Goal: Information Seeking & Learning: Learn about a topic

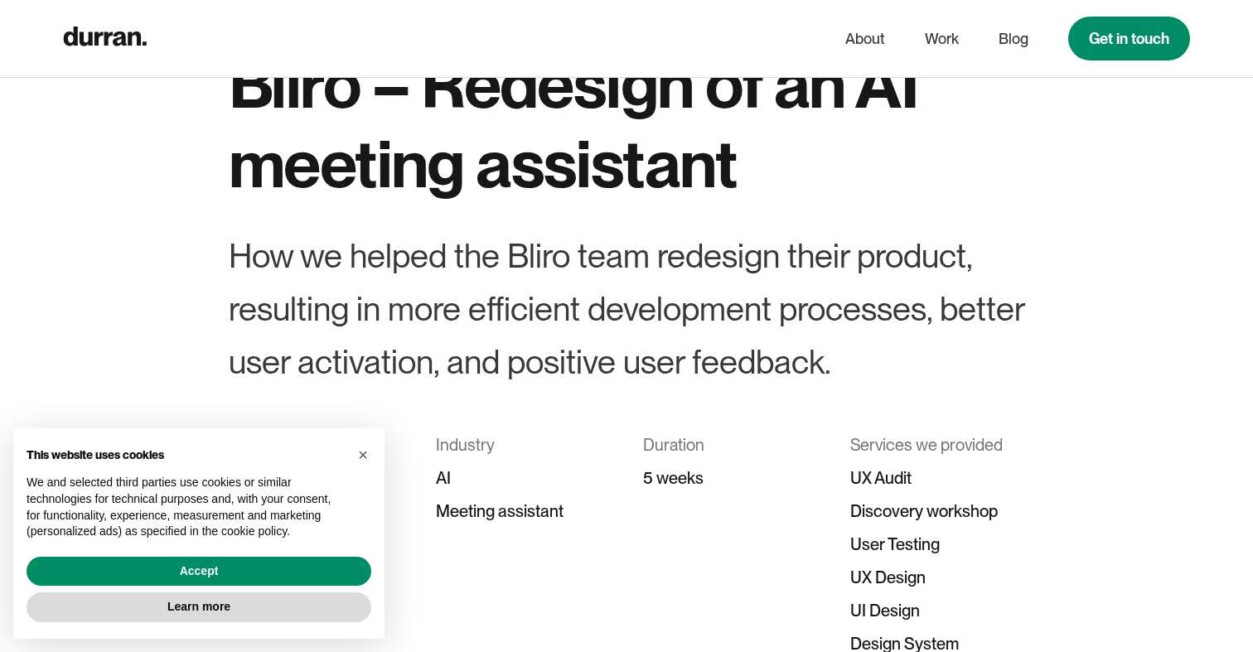
scroll to position [102, 0]
click at [365, 453] on span "×" at bounding box center [363, 455] width 10 height 18
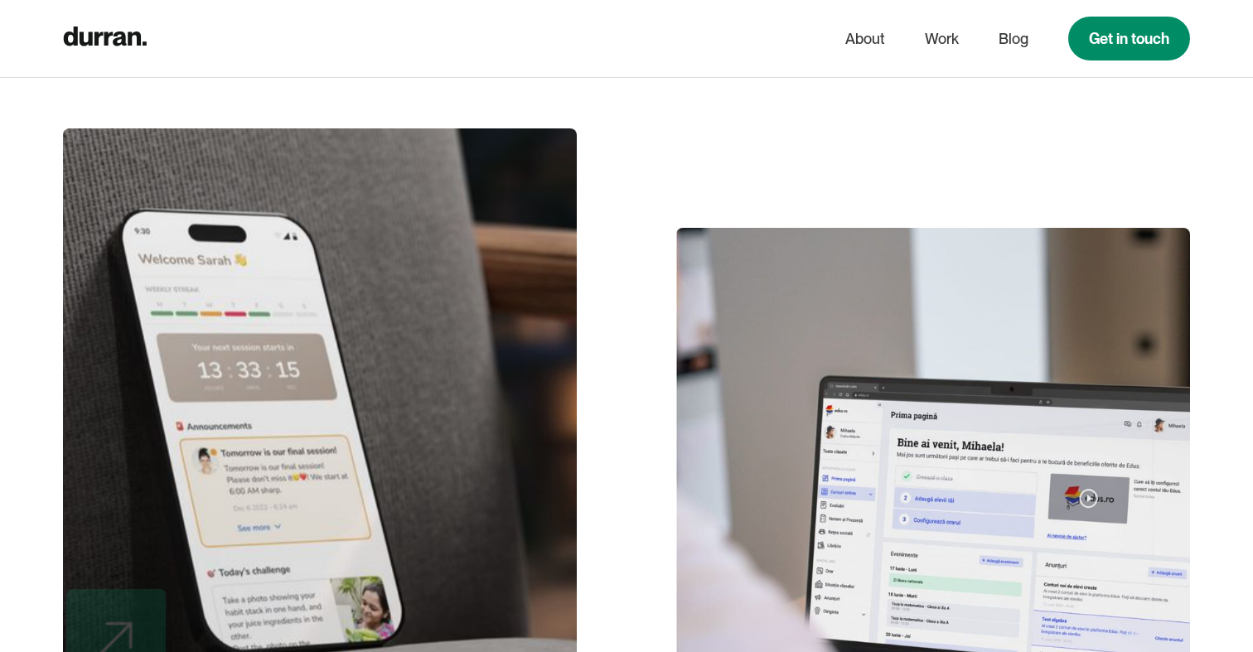
scroll to position [12739, 0]
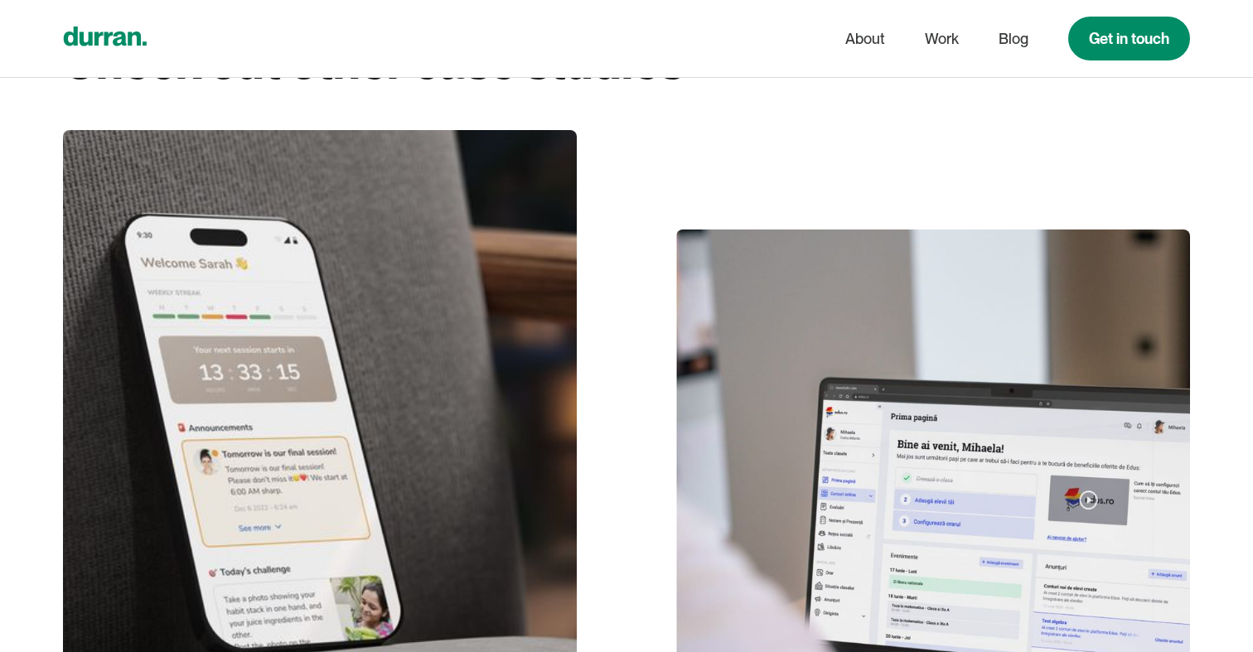
click at [109, 48] on div "home" at bounding box center [105, 38] width 84 height 32
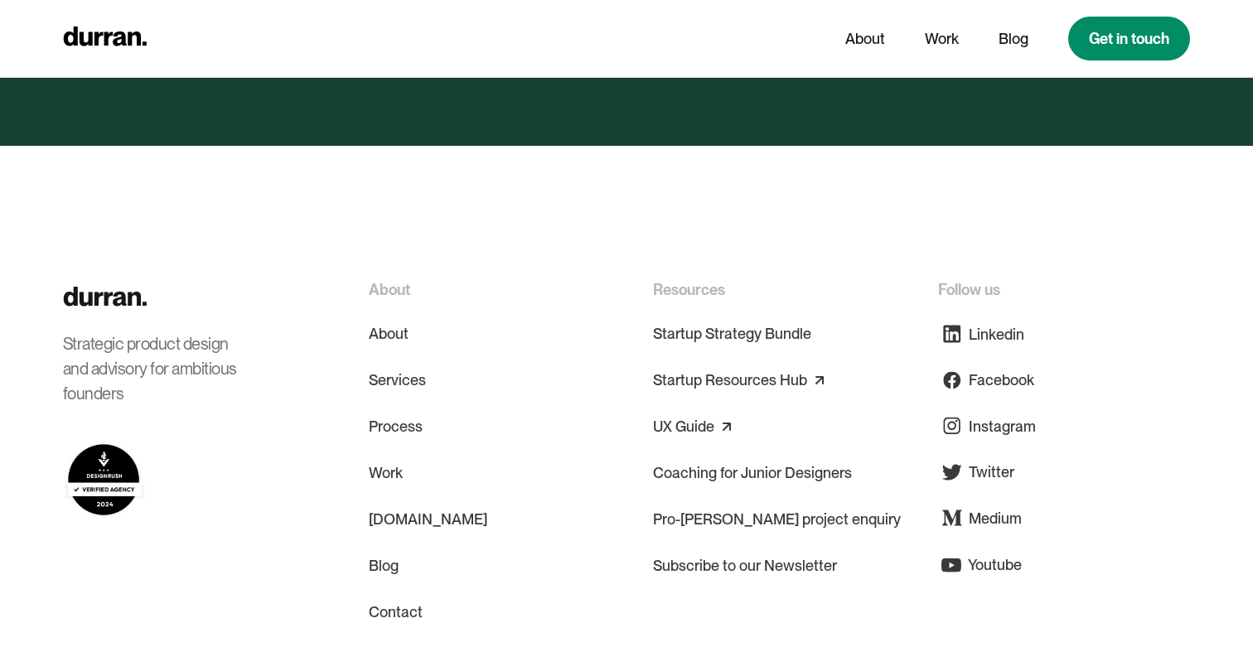
scroll to position [8042, 0]
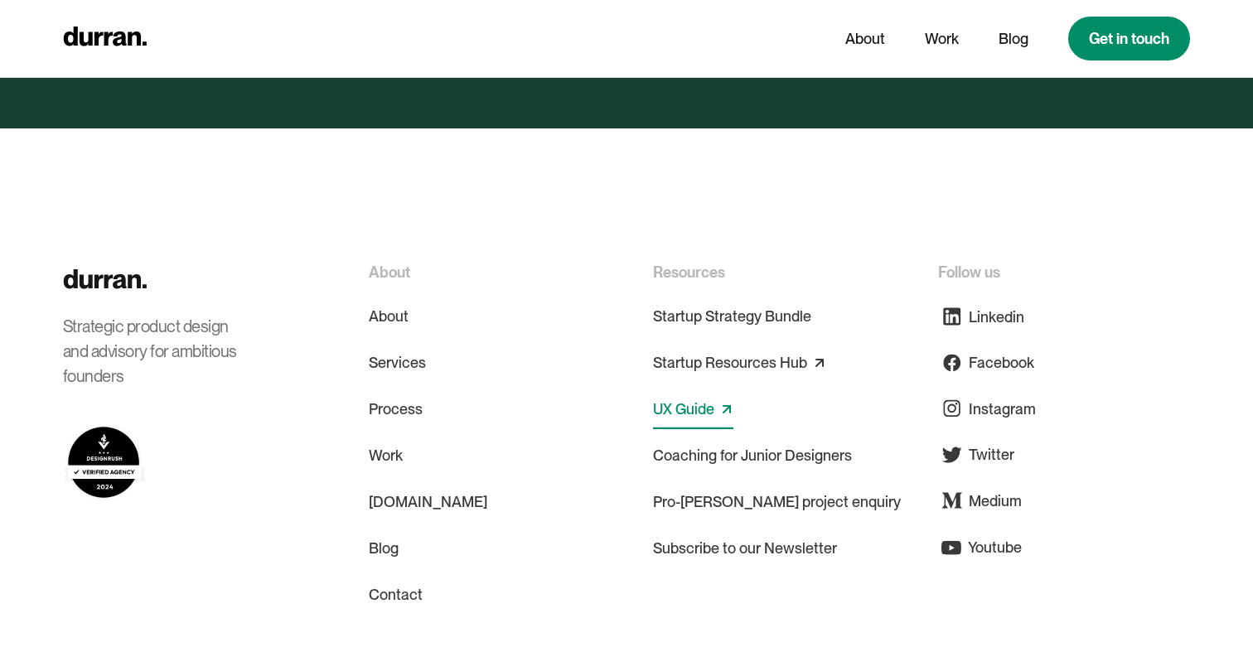
click at [694, 396] on link "UX Guide" at bounding box center [683, 409] width 61 height 27
click at [676, 396] on link "UX Guide" at bounding box center [683, 409] width 61 height 27
click at [672, 436] on link "Coaching for Junior Designers" at bounding box center [752, 456] width 199 height 40
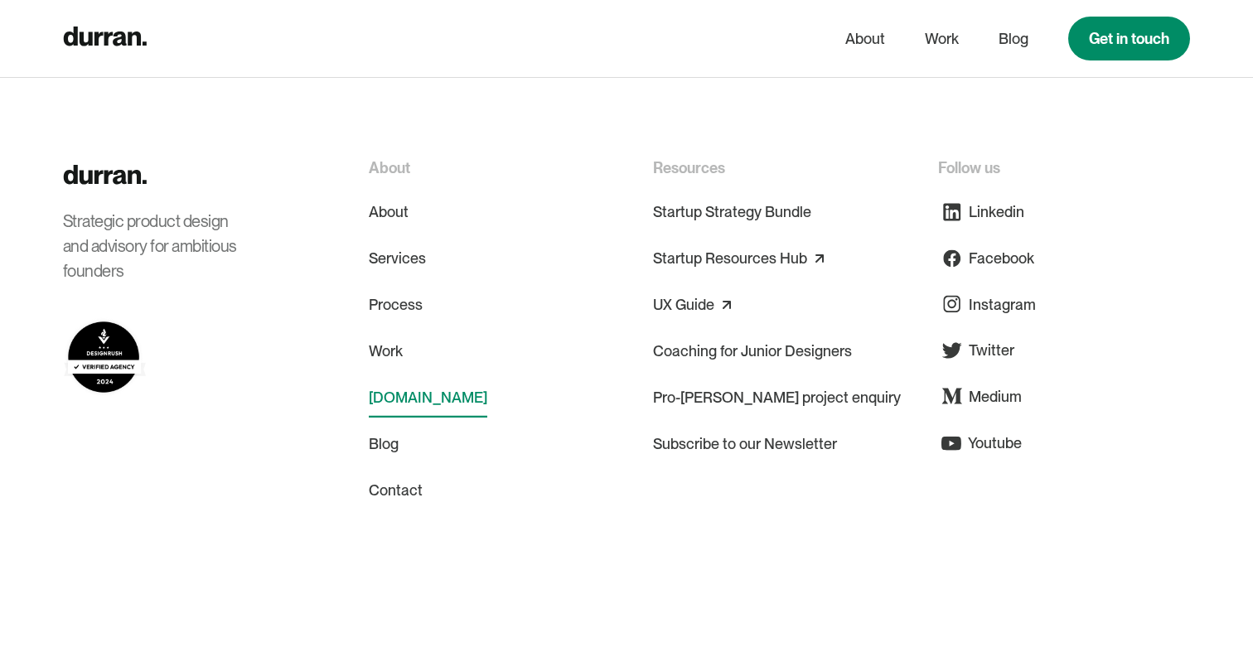
scroll to position [4038, 0]
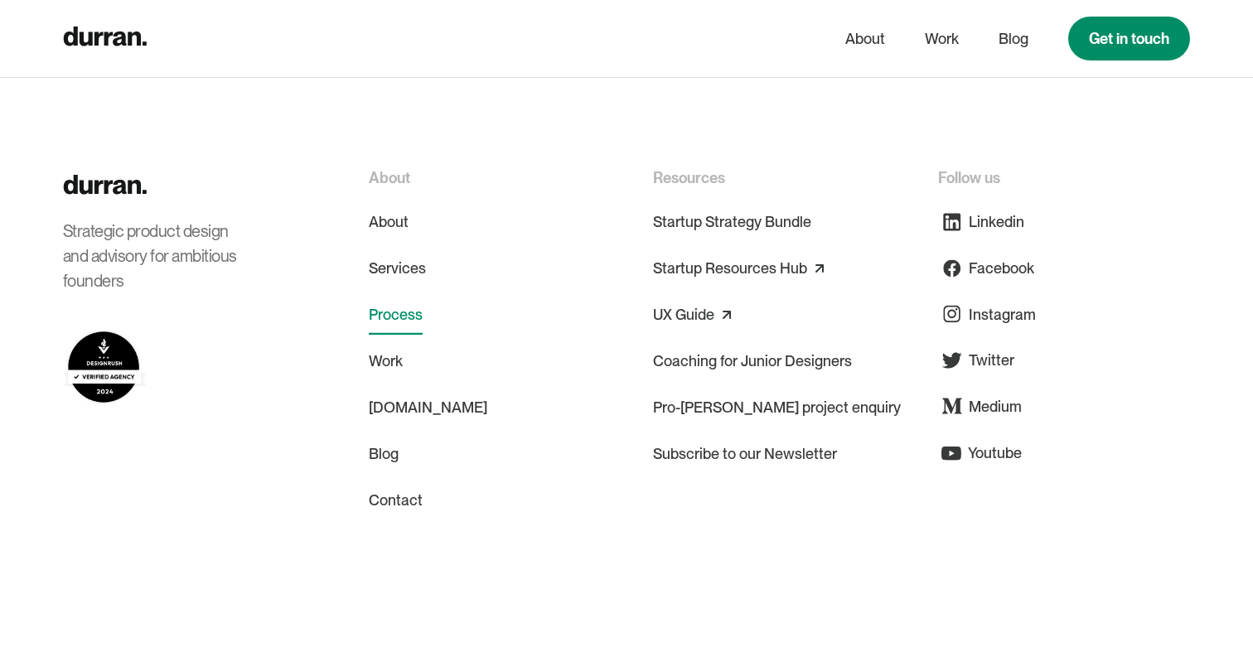
click at [403, 317] on link "Process" at bounding box center [396, 315] width 54 height 40
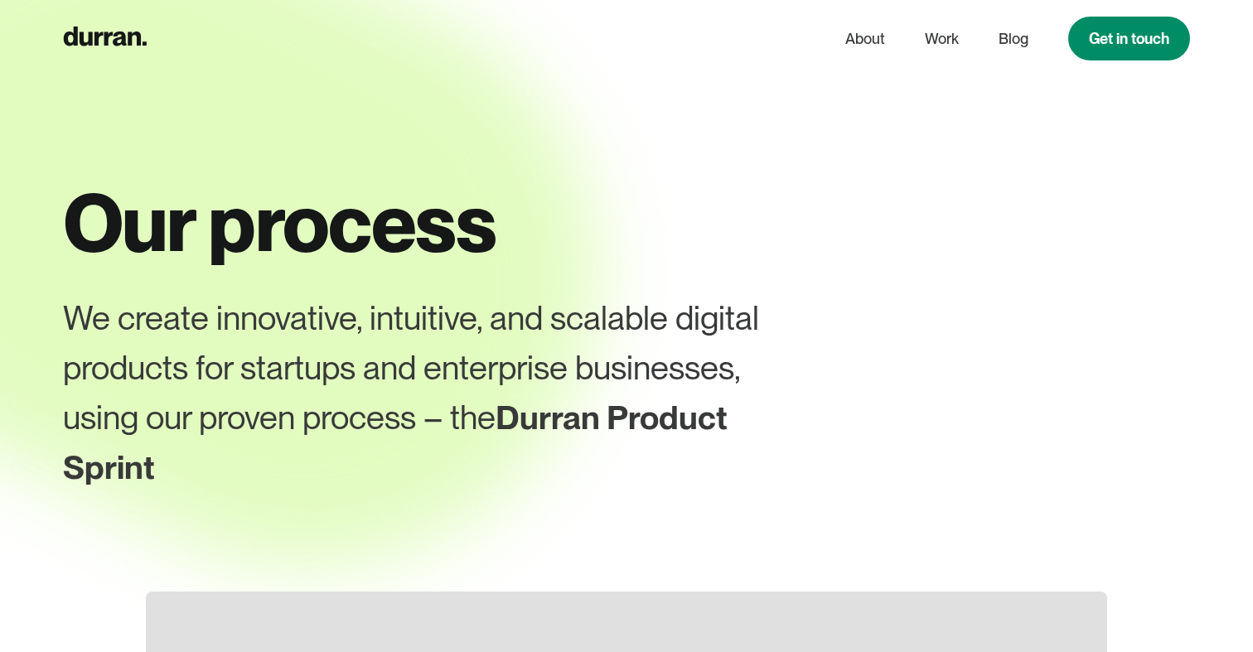
click at [409, 326] on div "We create innovative, intuitive, and scalable digital products for startups and…" at bounding box center [421, 392] width 716 height 199
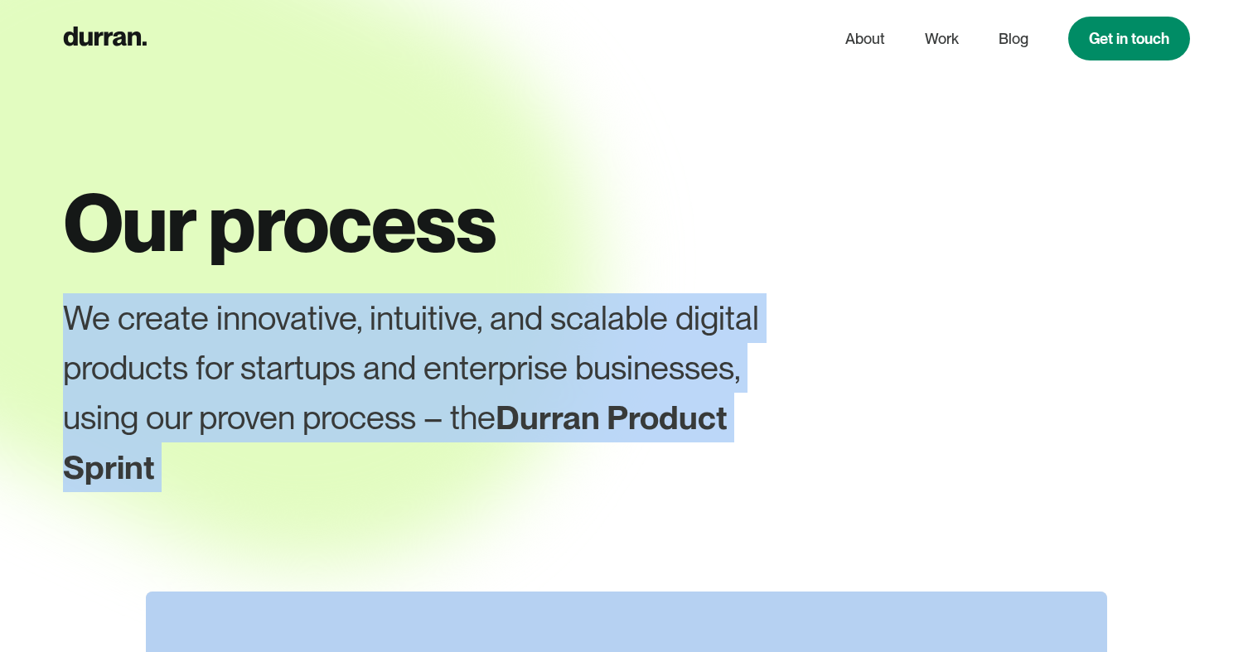
click at [409, 326] on div "We create innovative, intuitive, and scalable digital products for startups and…" at bounding box center [421, 392] width 716 height 199
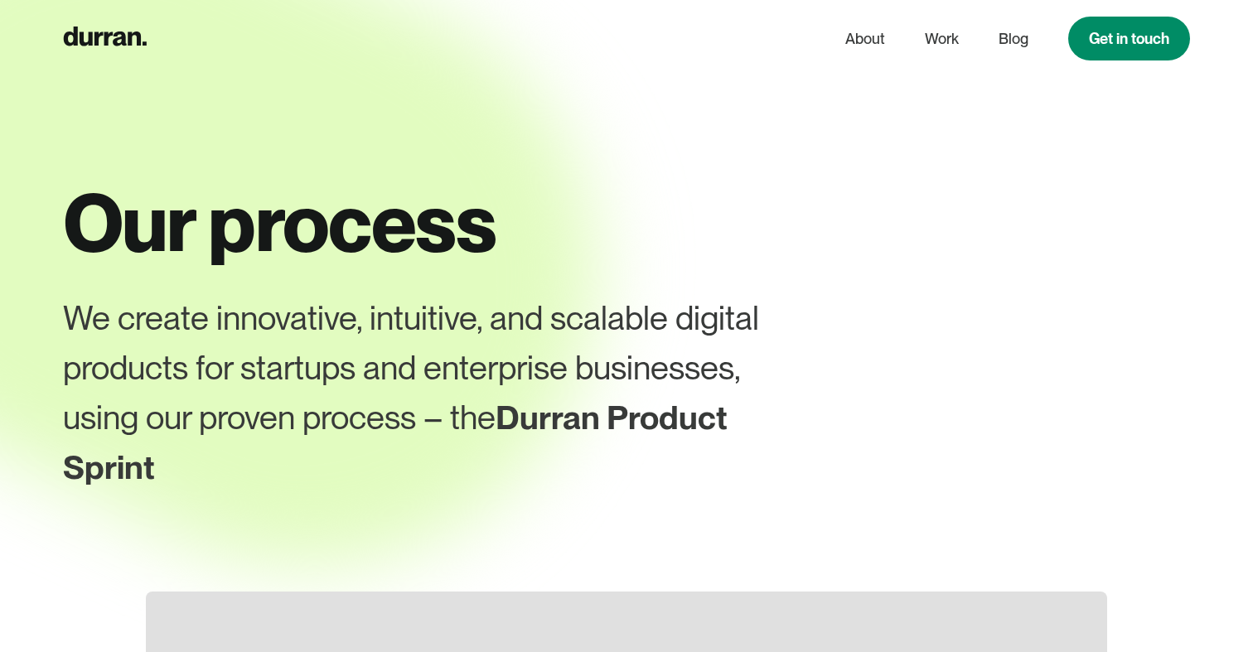
click at [379, 394] on div "We create innovative, intuitive, and scalable digital products for startups and…" at bounding box center [421, 392] width 716 height 199
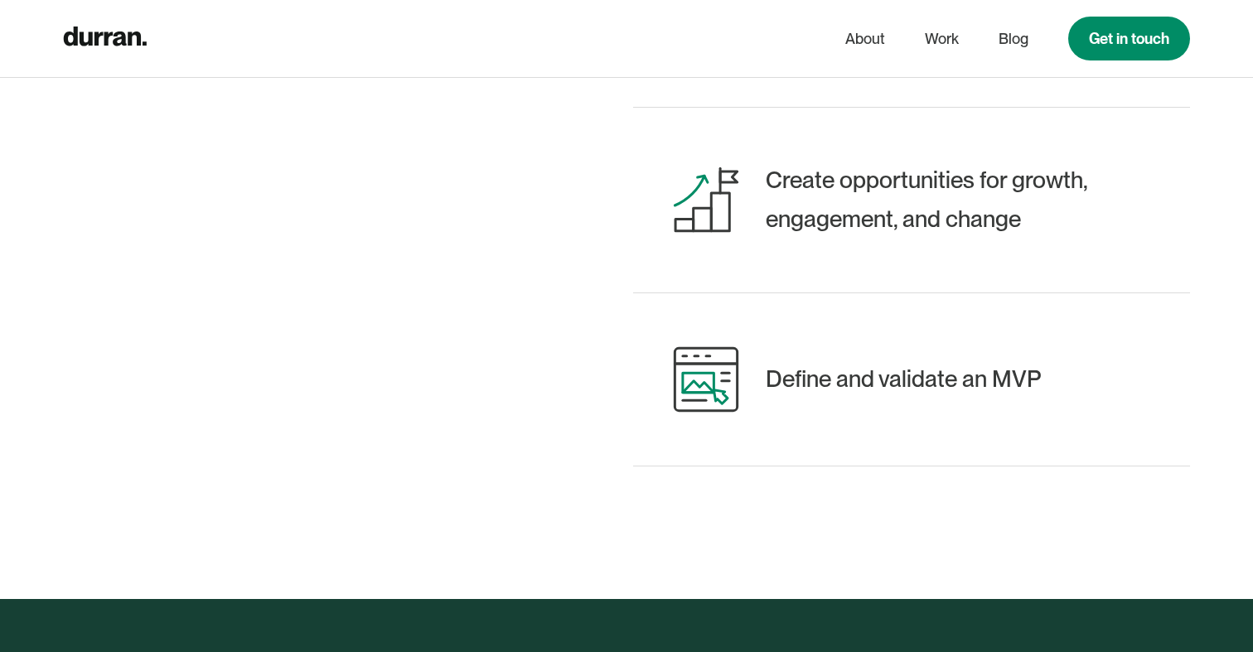
scroll to position [1536, 0]
